Goal: Find specific page/section: Find specific page/section

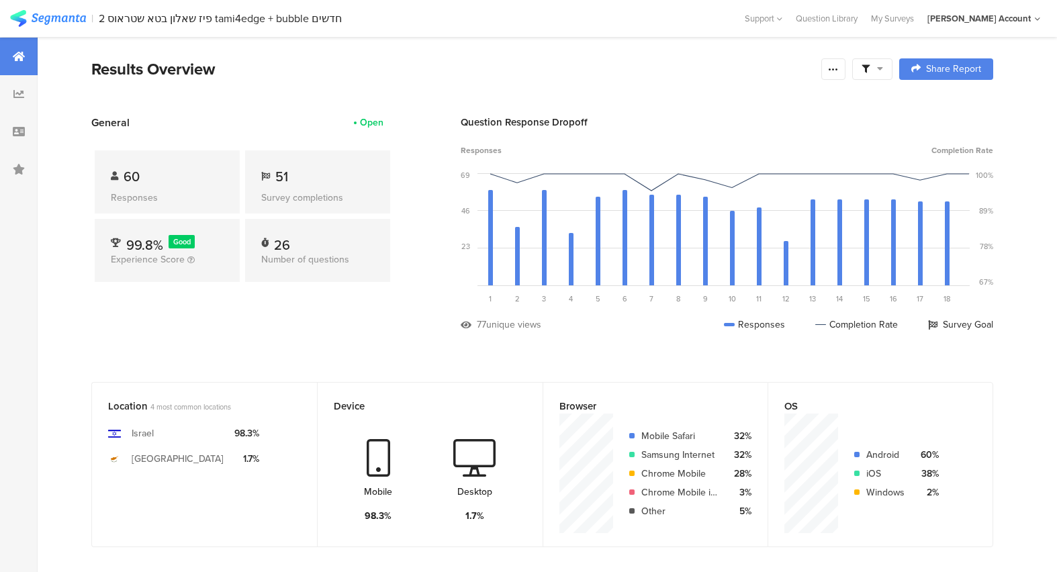
scroll to position [522, 0]
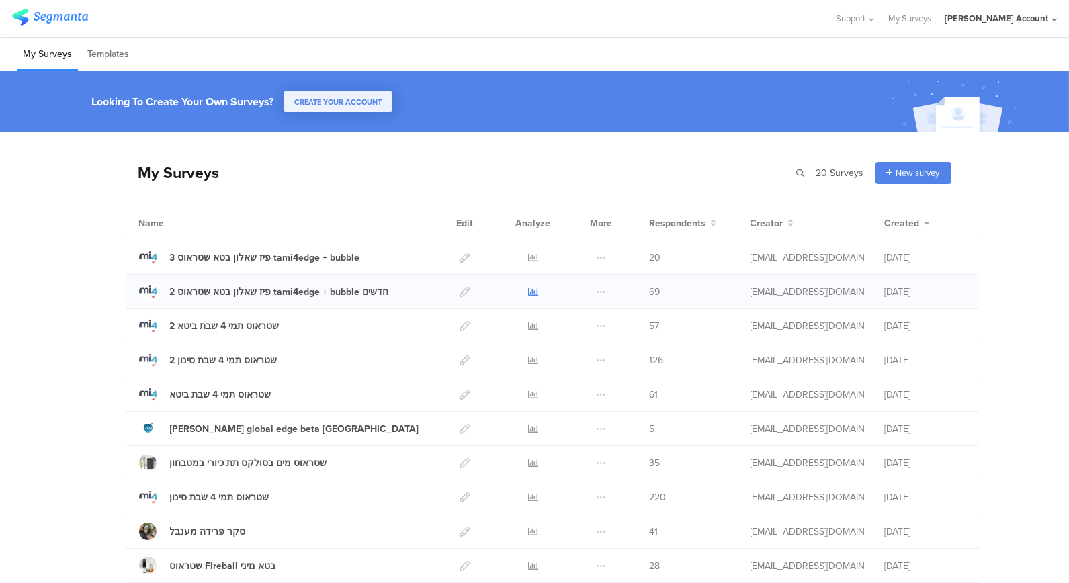
click at [531, 287] on icon at bounding box center [533, 292] width 10 height 10
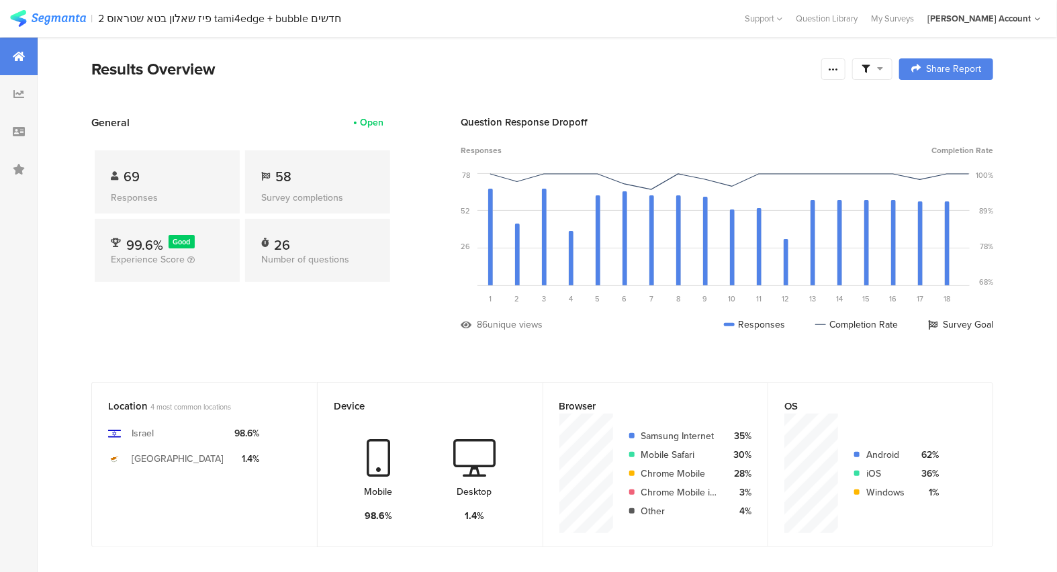
click at [57, 22] on img at bounding box center [48, 18] width 76 height 17
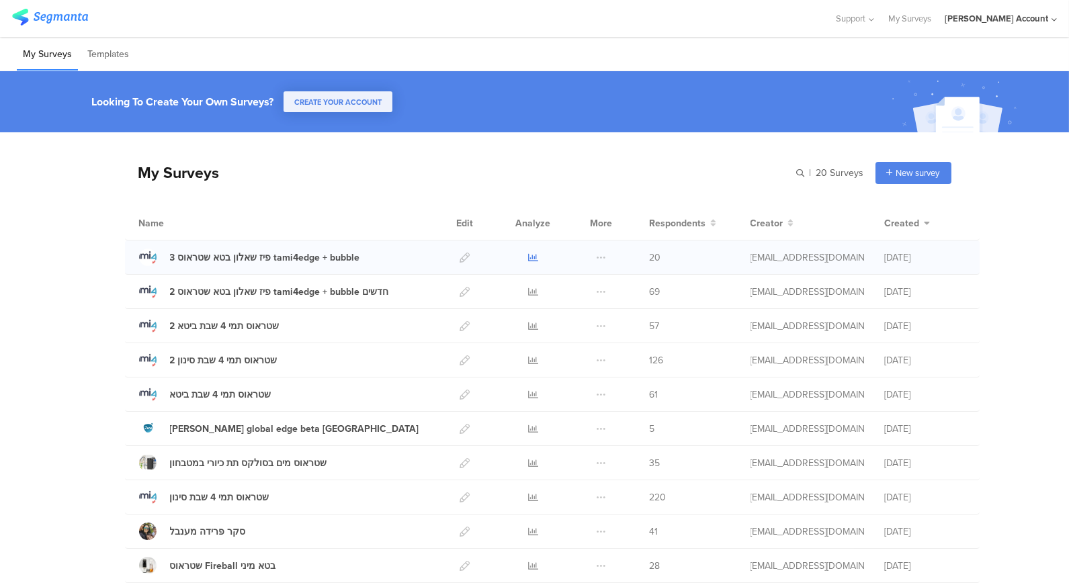
click at [528, 249] on link at bounding box center [533, 258] width 10 height 34
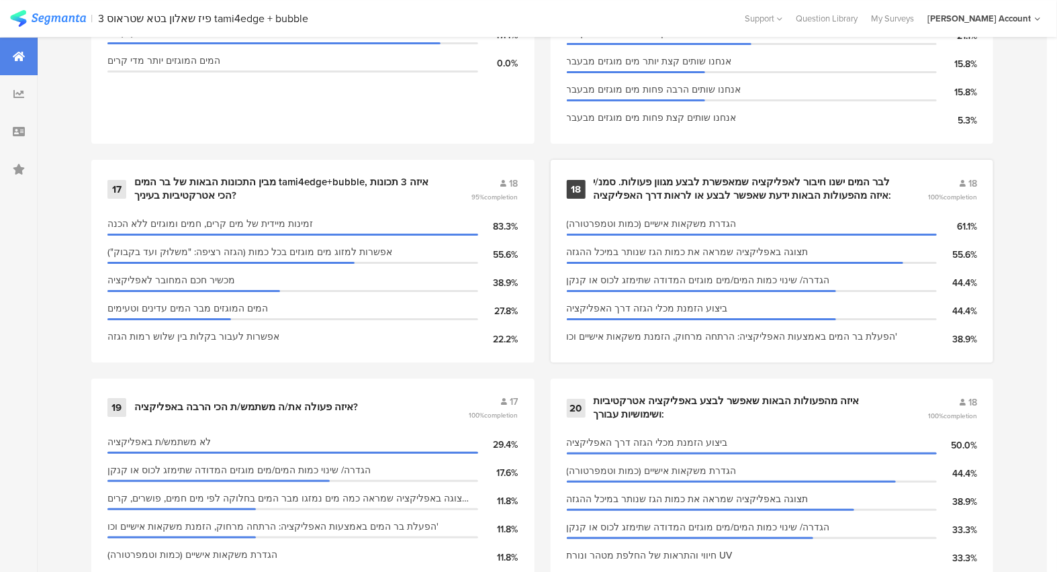
scroll to position [2710, 0]
